Goal: Navigation & Orientation: Find specific page/section

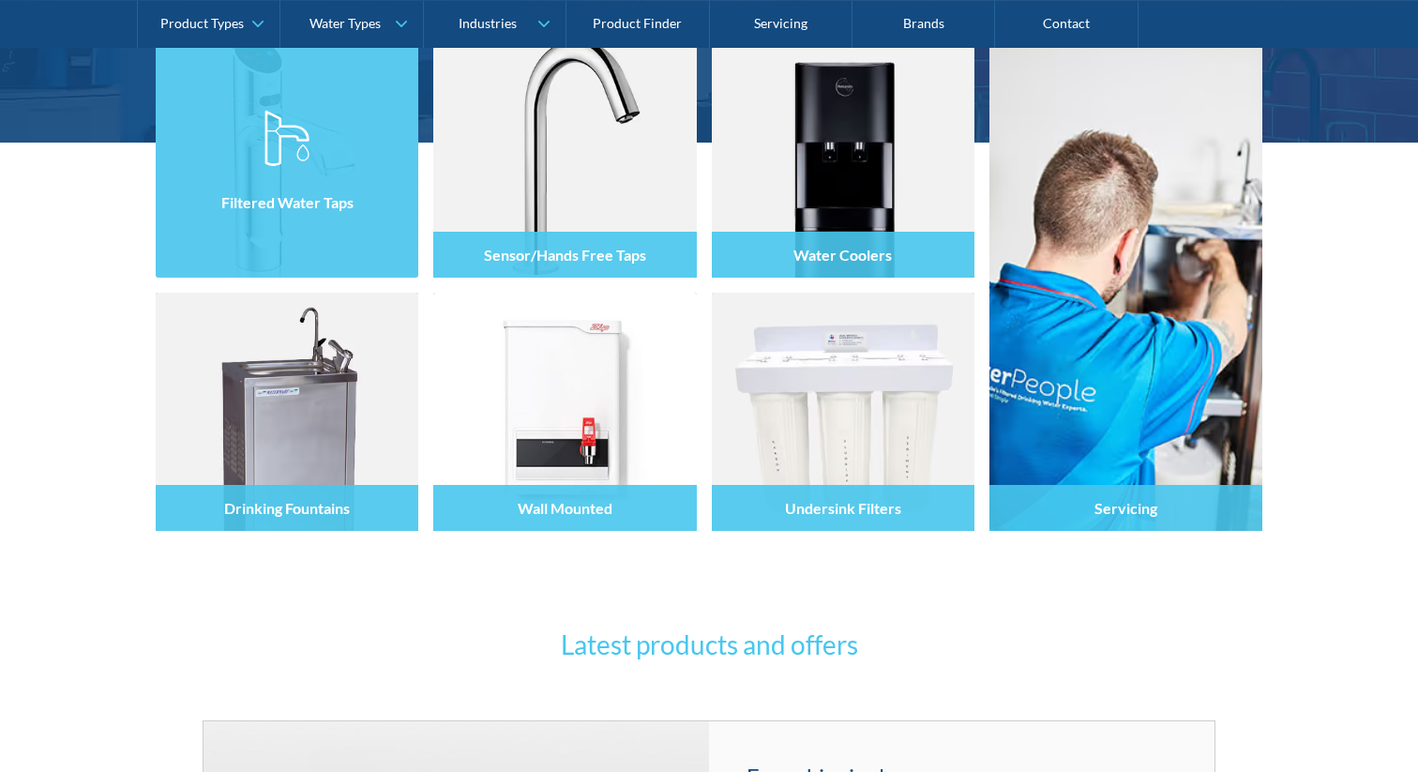
click at [291, 234] on div "Filtered Water Taps" at bounding box center [287, 198] width 263 height 158
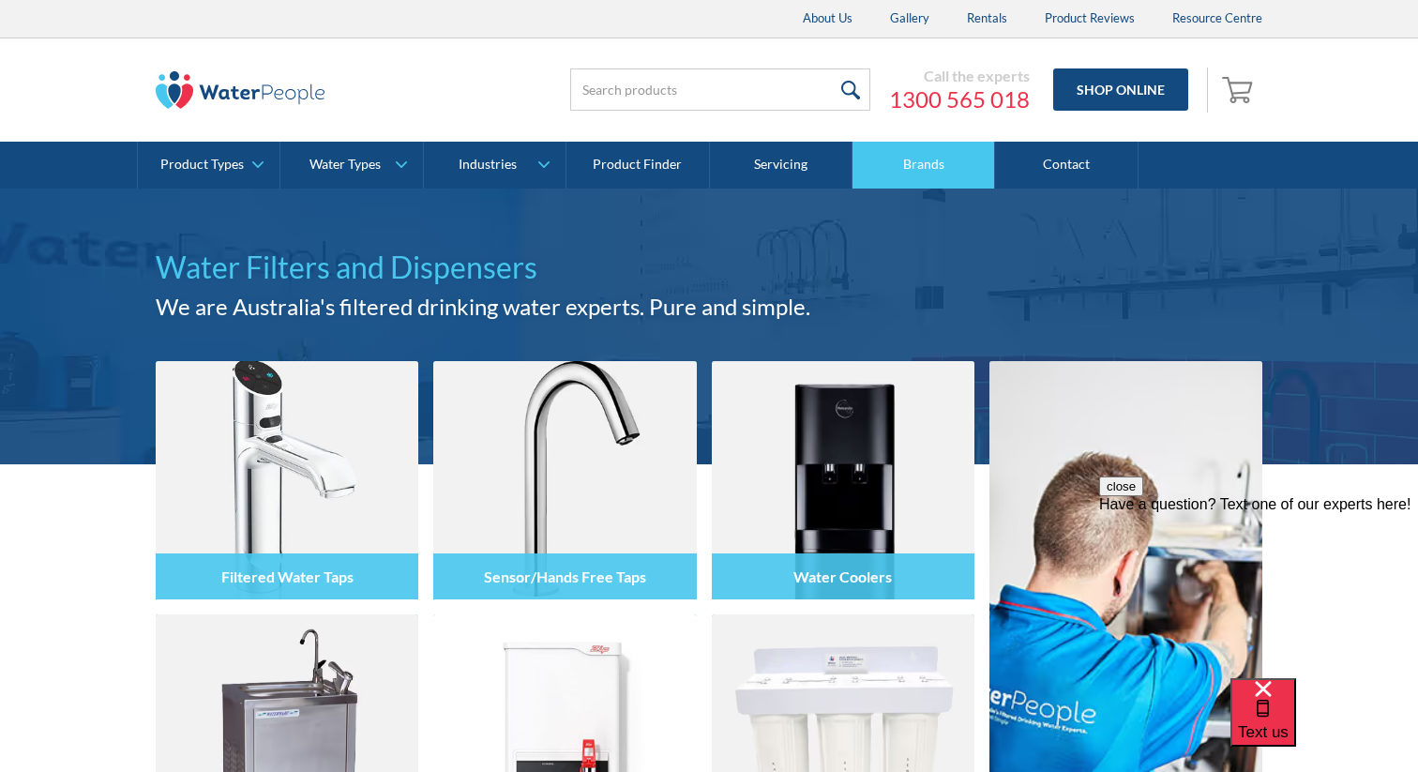
click at [925, 178] on link "Brands" at bounding box center [923, 165] width 143 height 47
